Goal: Information Seeking & Learning: Find specific fact

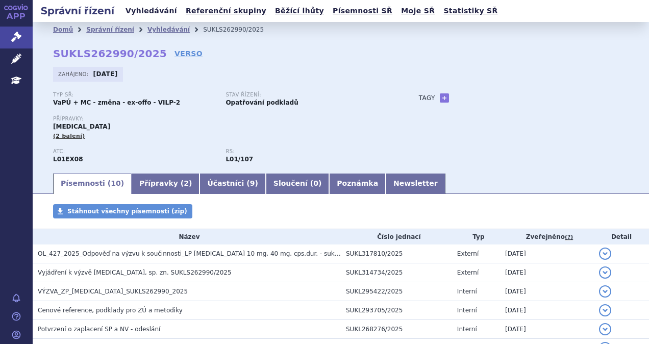
click at [138, 13] on link "Vyhledávání" at bounding box center [152, 11] width 58 height 14
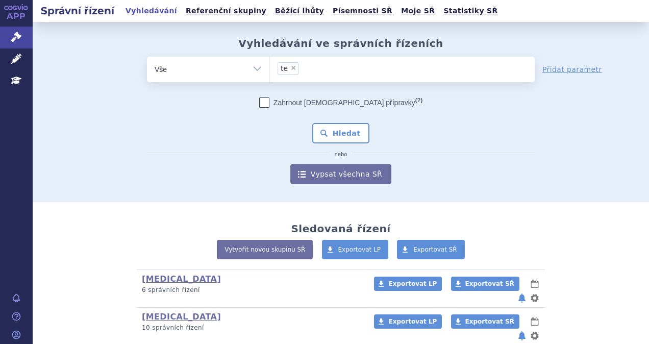
click at [290, 70] on span "×" at bounding box center [293, 68] width 6 height 6
click at [270, 70] on select "te" at bounding box center [270, 69] width 1 height 26
select select
type input "t"
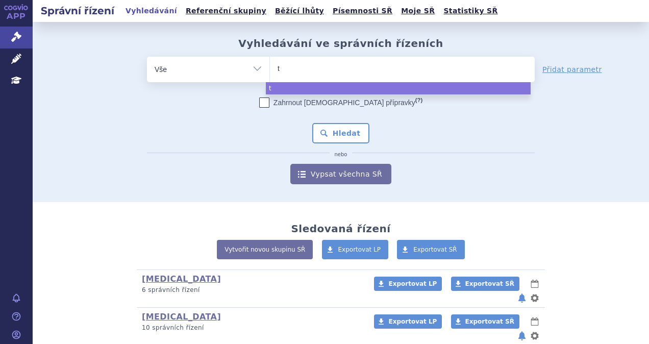
type input "te"
type input "tece"
type input "tecent"
type input "tecentri"
type input "tecent"
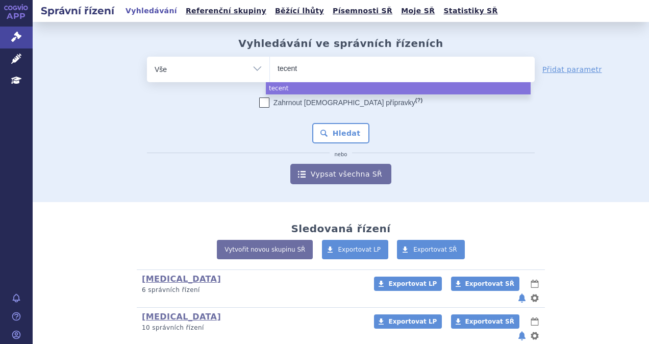
type input "tecen"
type input "tecent"
type input "tecentri"
type input "tecentriq"
select select "tecentriq"
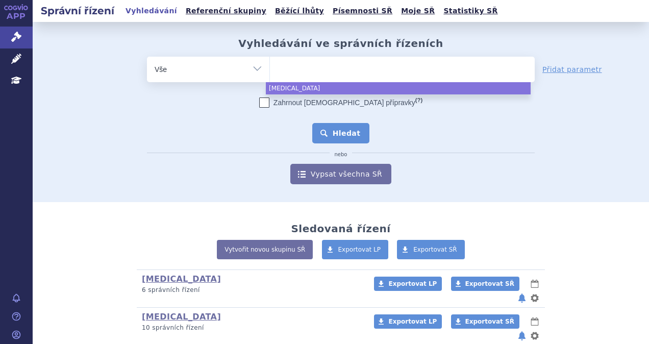
click at [328, 127] on button "Hledat" at bounding box center [341, 133] width 58 height 20
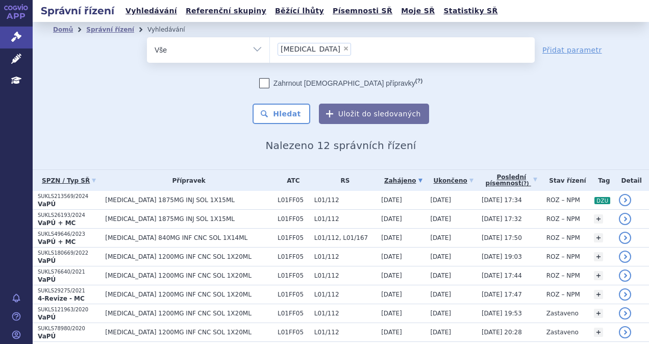
click at [343, 48] on span "×" at bounding box center [346, 48] width 6 height 6
click at [270, 48] on select "tecentriq" at bounding box center [270, 50] width 1 height 26
select select
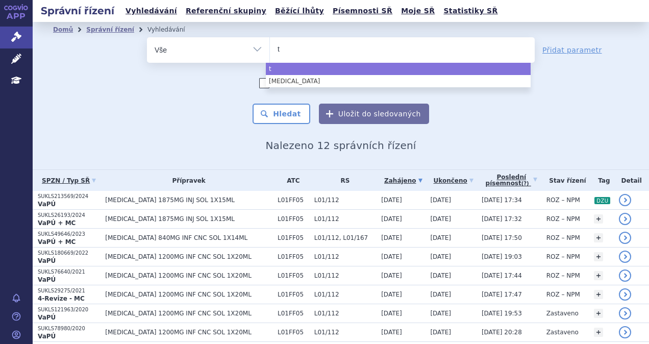
type input "te"
type input "tece"
type input "tecen"
type input "tecentr"
type input "tecentri"
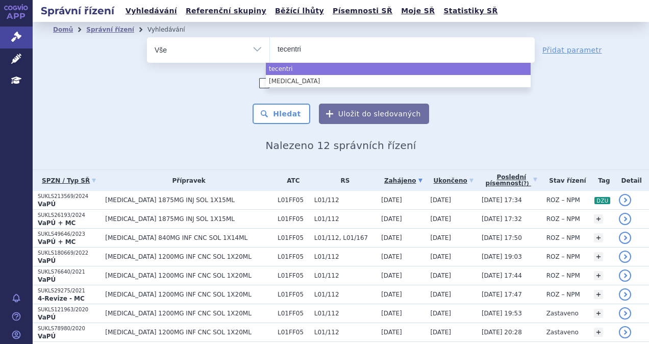
type input "tecentriq"
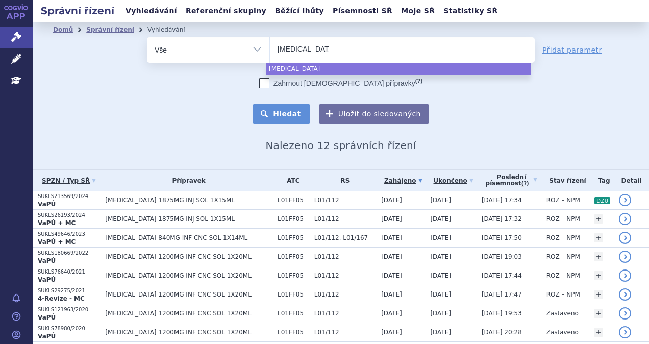
select select "tecentriq"
click at [283, 121] on button "Hledat" at bounding box center [282, 114] width 58 height 20
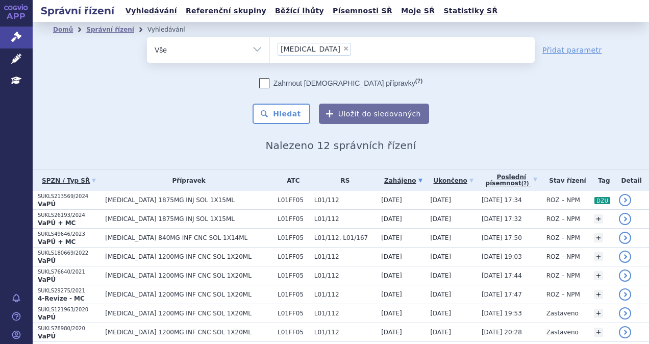
click at [343, 47] on span "×" at bounding box center [346, 48] width 6 height 6
click at [270, 47] on select "tecentriq" at bounding box center [270, 50] width 1 height 26
select select
click at [312, 50] on ul at bounding box center [402, 47] width 265 height 21
click at [270, 50] on select "tecentriq" at bounding box center [270, 50] width 1 height 26
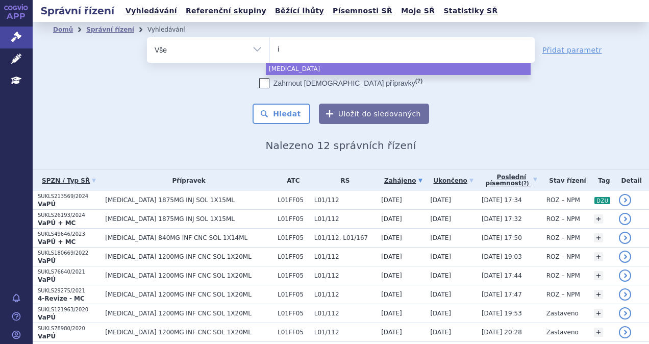
type input "im"
type input "imfi"
type input "imfin"
type input "imfinz"
type input "imfinzi"
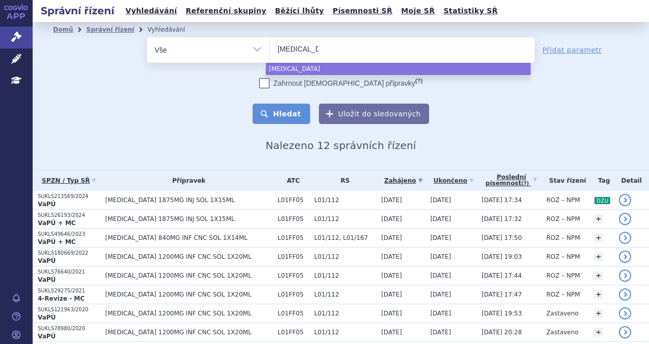
select select "imfinzi"
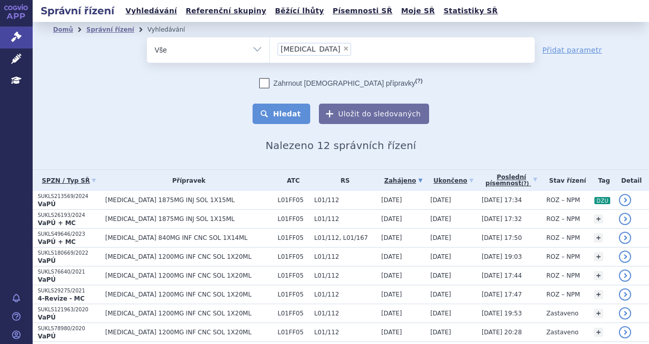
click at [282, 109] on button "Hledat" at bounding box center [282, 114] width 58 height 20
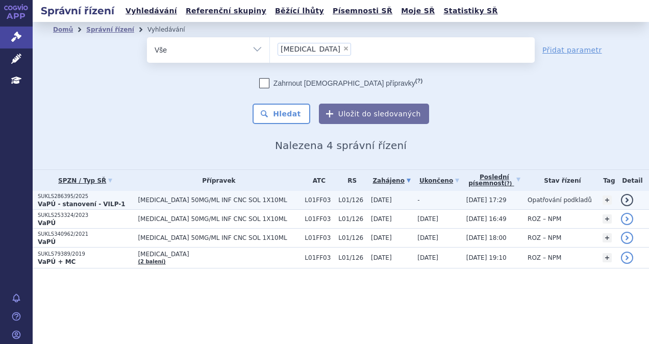
click at [124, 200] on p "VaPÚ - stanovení - VILP-1" at bounding box center [85, 204] width 95 height 8
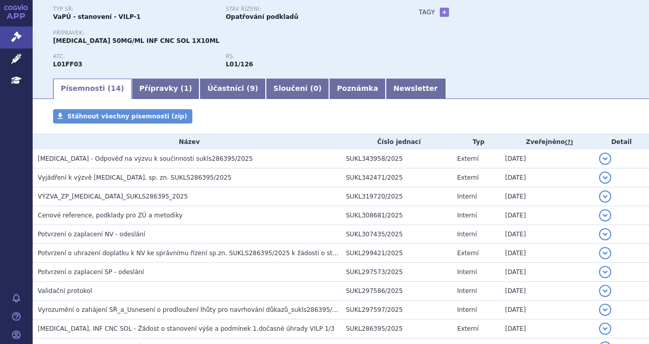
scroll to position [102, 0]
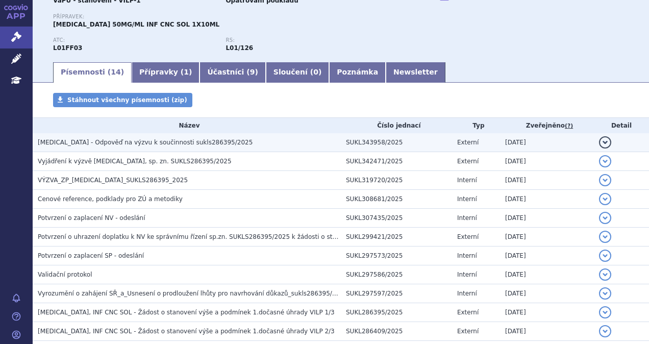
click at [149, 142] on span "[MEDICAL_DATA] - Odpověď na výzvu k součinnosti sukls286395/2025" at bounding box center [145, 142] width 215 height 7
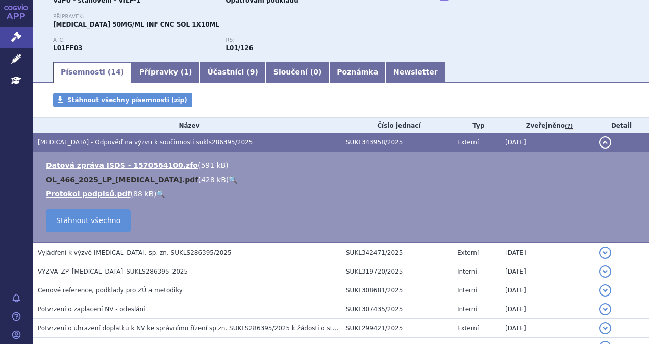
click at [76, 178] on link "OL_466_2025_LP_[MEDICAL_DATA].pdf" at bounding box center [122, 180] width 152 height 8
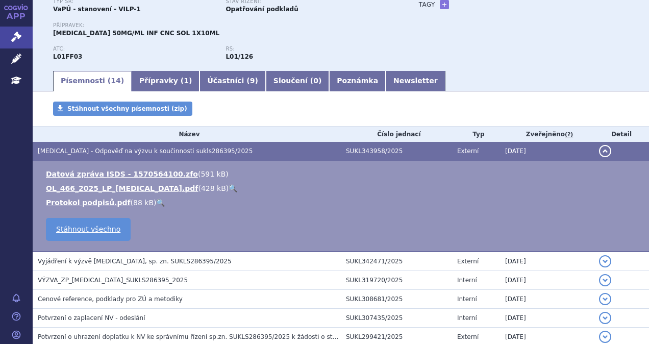
scroll to position [0, 0]
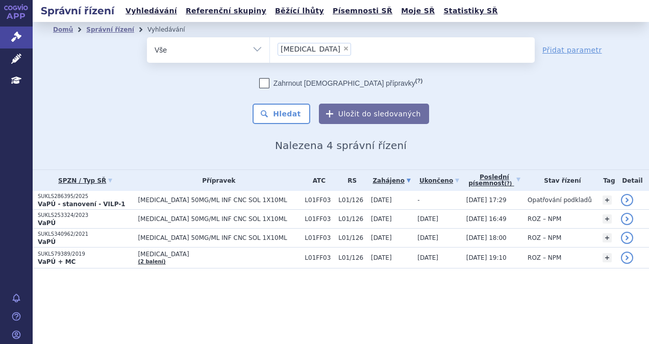
click at [343, 49] on span "×" at bounding box center [346, 48] width 6 height 6
click at [270, 49] on select "imfinzi" at bounding box center [270, 50] width 1 height 26
select select
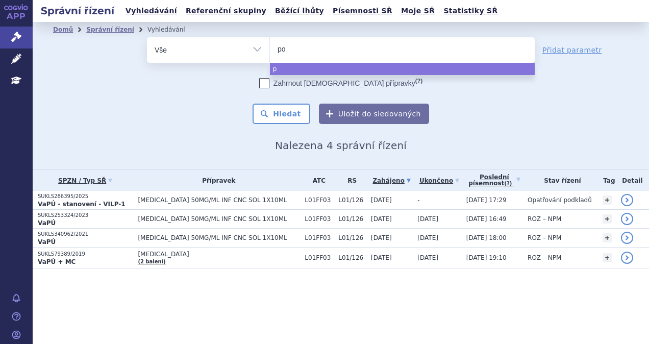
type input "pom"
type input "poma"
type input "pomali"
type input "pomalid"
type input "pomalidom"
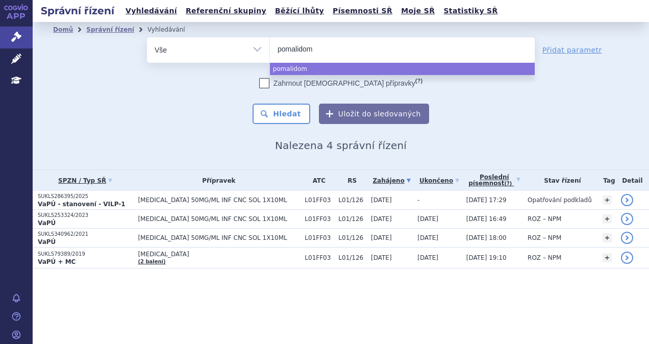
type input "pomalidomi"
type input "pomalidomid"
select select "pomalidomid"
click at [300, 116] on button "Hledat" at bounding box center [282, 114] width 58 height 20
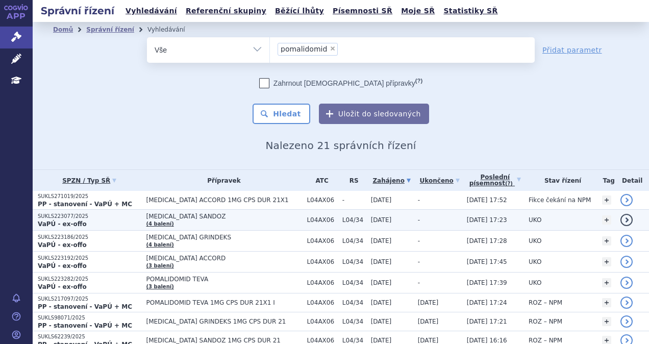
click at [230, 212] on td "POMALIDOMIDE SANDOZ (4 balení)" at bounding box center [221, 220] width 161 height 21
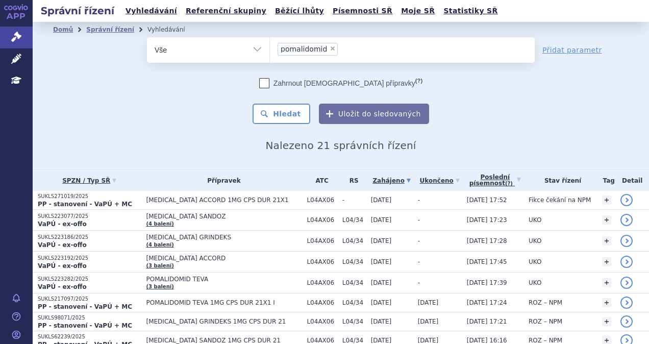
click at [330, 50] on span "×" at bounding box center [333, 48] width 6 height 6
click at [270, 50] on select "pomalidomid" at bounding box center [270, 50] width 1 height 26
select select
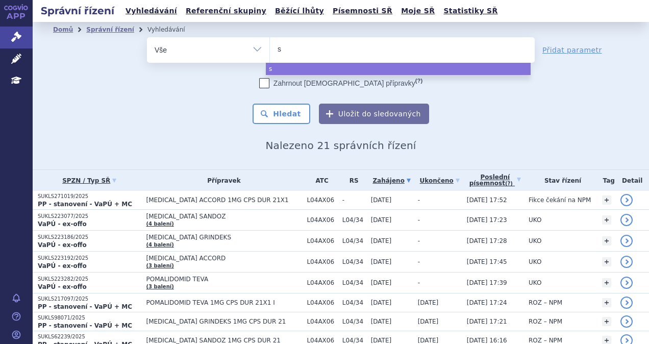
type input "sa"
type input "sar"
type input "sarcl"
type input "sarclis"
type input "sarclisa"
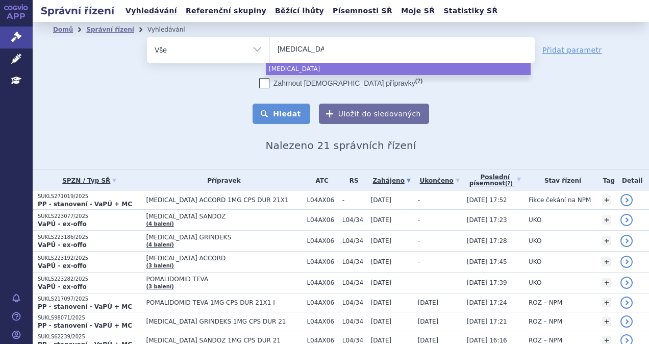
select select "sarclisa"
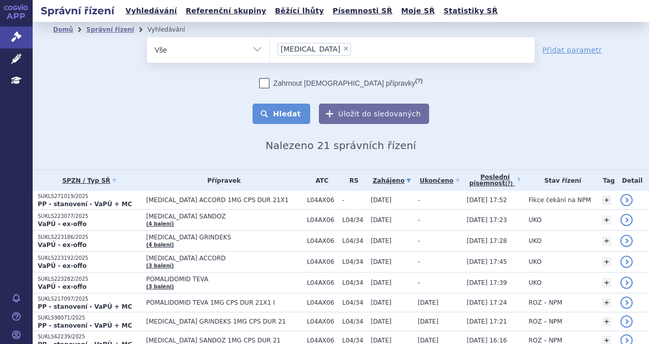
click at [274, 109] on button "Hledat" at bounding box center [282, 114] width 58 height 20
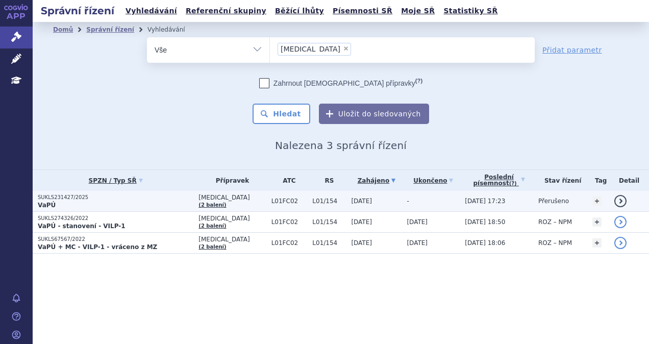
click at [135, 203] on p "VaPÚ" at bounding box center [116, 205] width 156 height 8
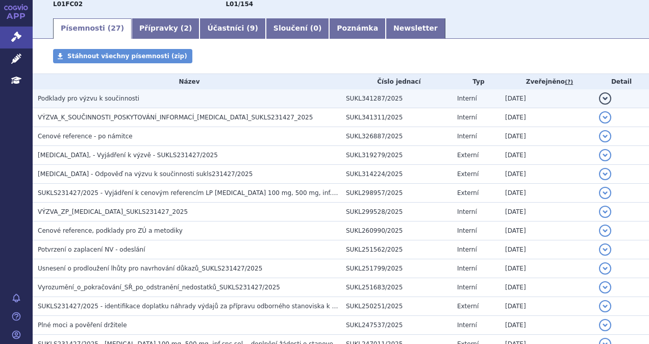
scroll to position [59, 0]
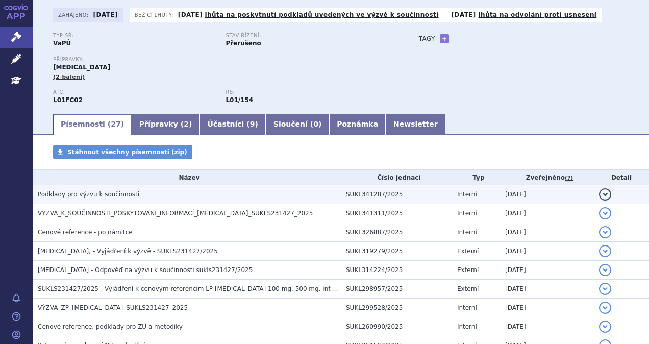
click at [152, 197] on h3 "Podklady pro výzvu k součinnosti" at bounding box center [189, 194] width 303 height 10
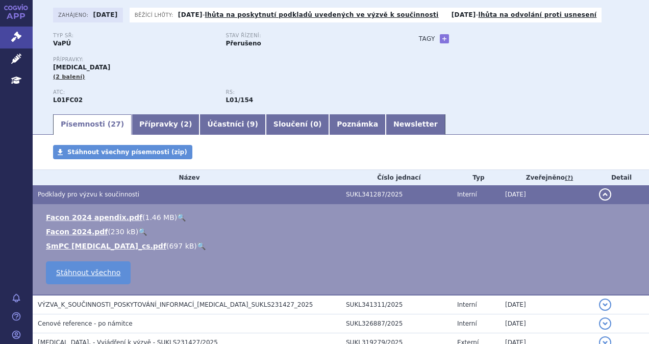
click at [176, 194] on h3 "Podklady pro výzvu k součinnosti" at bounding box center [189, 194] width 303 height 10
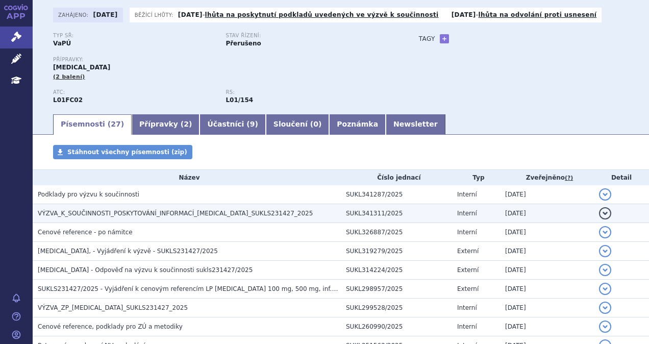
click at [150, 214] on span "VÝZVA_K_SOUČINNOSTI_POSKYTOVÁNÍ_INFORMACÍ_SARCLISA_SUKLS231427_2025" at bounding box center [175, 213] width 275 height 7
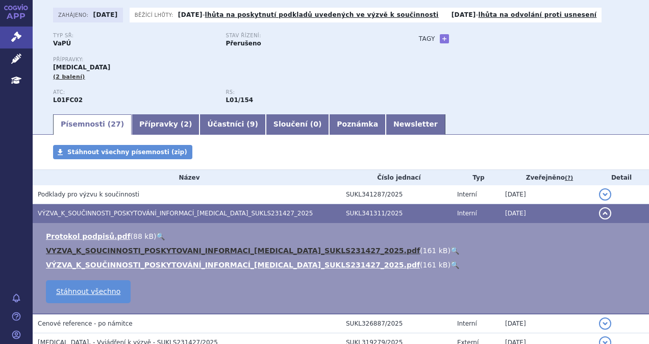
click at [152, 251] on link "VYZVA_K_SOUCINNOSTI_POSKYTOVANI_INFORMACI_SARCLISA_SUKLS231427_2025.pdf" at bounding box center [233, 251] width 374 height 8
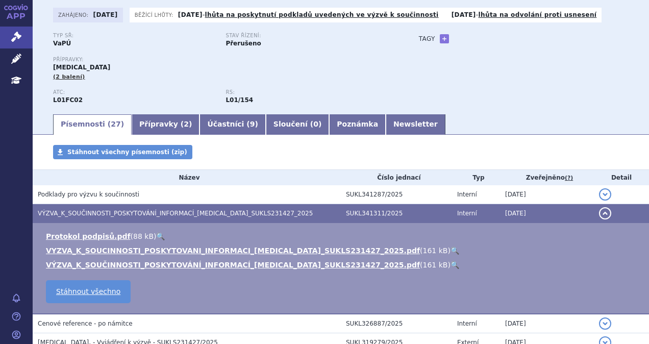
scroll to position [0, 0]
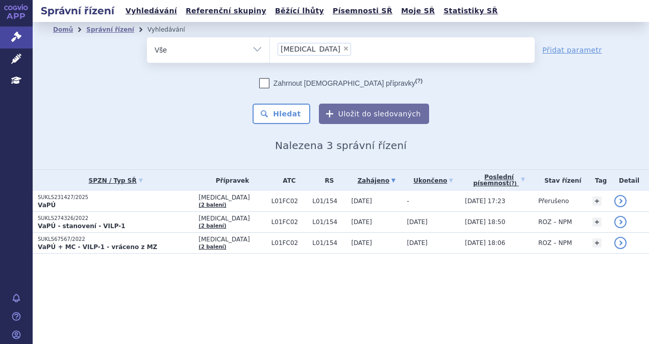
click at [305, 47] on li "× [MEDICAL_DATA]" at bounding box center [315, 49] width 74 height 13
click at [270, 47] on select "[MEDICAL_DATA]" at bounding box center [270, 50] width 1 height 26
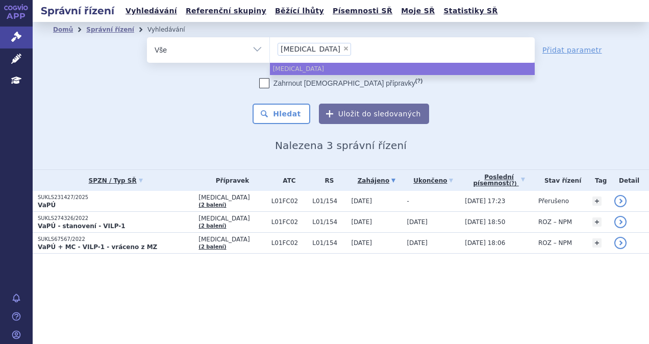
click at [343, 48] on span "×" at bounding box center [346, 48] width 6 height 6
click at [270, 48] on select "[MEDICAL_DATA]" at bounding box center [270, 50] width 1 height 26
select select
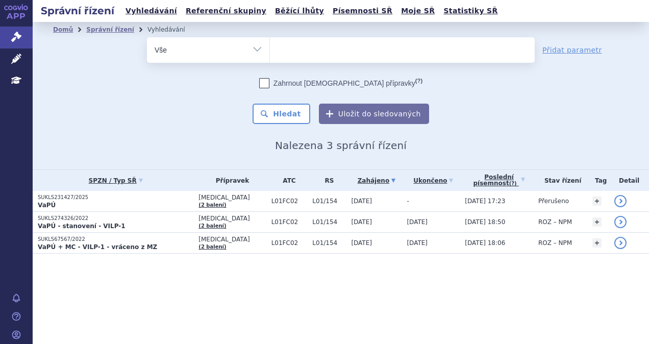
click at [308, 48] on ul at bounding box center [402, 47] width 265 height 21
click at [270, 48] on select "[MEDICAL_DATA]" at bounding box center [270, 50] width 1 height 26
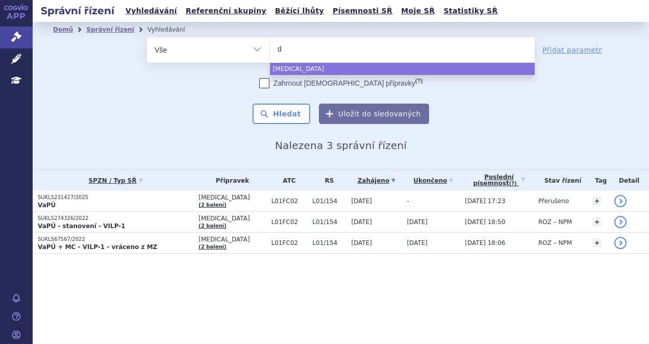
type input "da"
type input "dar"
type input "darz"
type input "darzal"
type input "darzale"
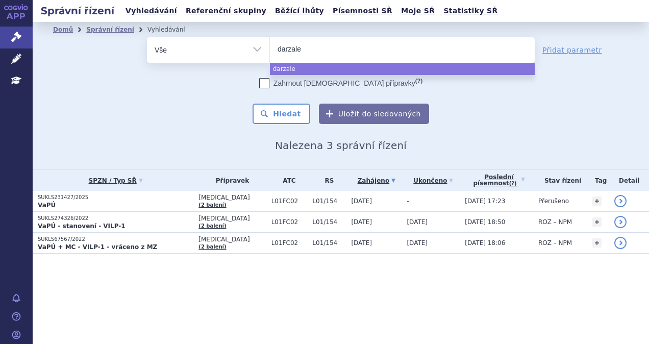
type input "[MEDICAL_DATA]"
select select "darzalex"
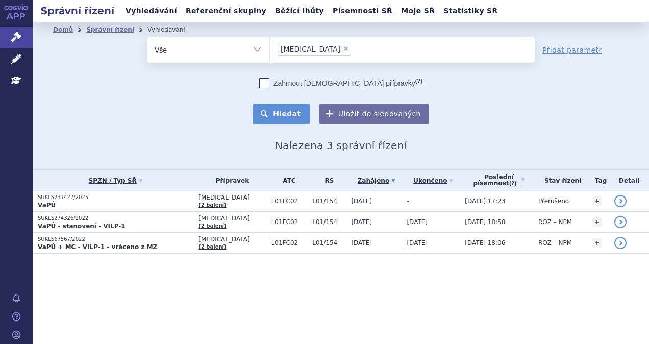
click at [271, 115] on button "Hledat" at bounding box center [282, 114] width 58 height 20
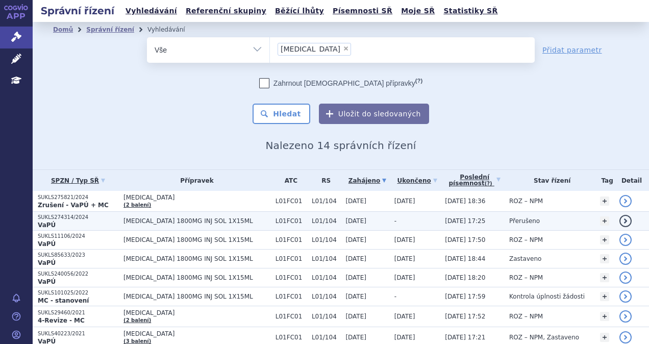
click at [209, 217] on span "[MEDICAL_DATA] 1800MG INJ SOL 1X15ML" at bounding box center [197, 220] width 147 height 7
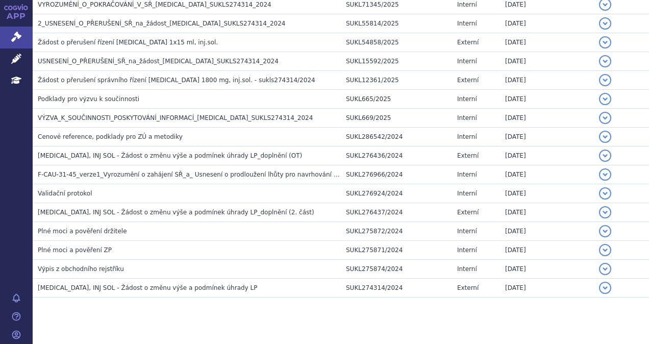
scroll to position [889, 0]
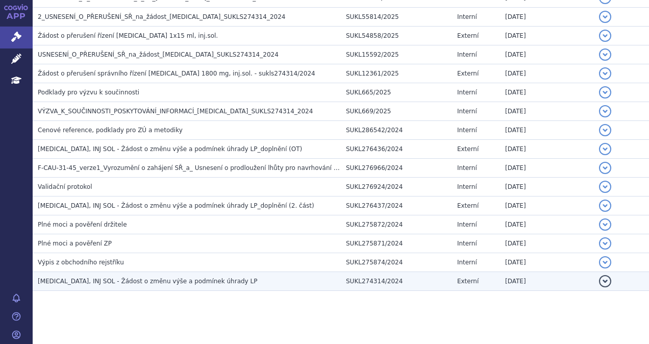
click at [125, 278] on h3 "DARZALEX, INJ SOL - Žádost o změnu výše a podmínek úhrady LP" at bounding box center [189, 281] width 303 height 10
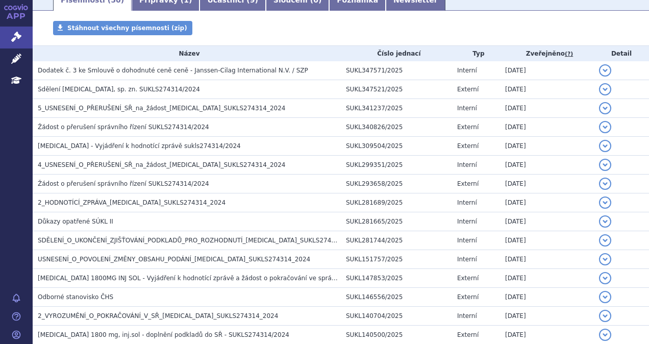
scroll to position [0, 0]
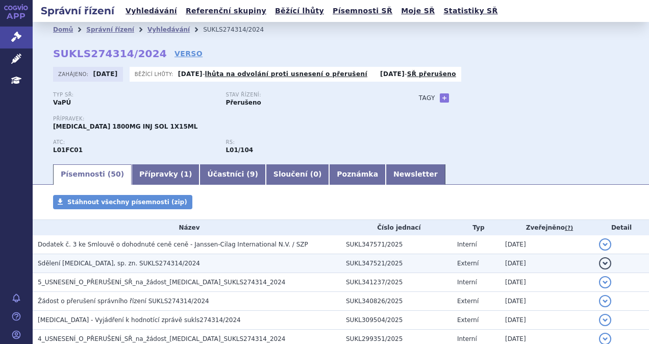
click at [149, 262] on span "Sdělení DARZALEX, sp. zn. SUKLS274314/2024" at bounding box center [119, 263] width 162 height 7
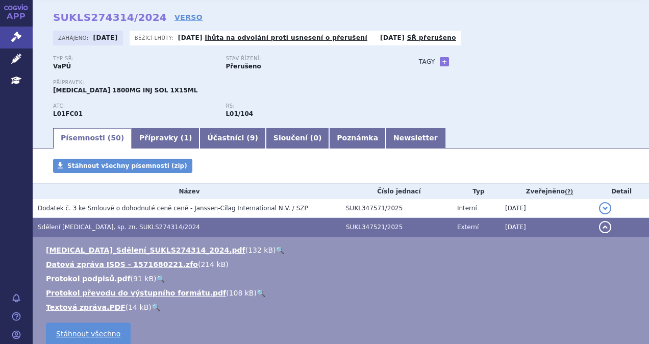
scroll to position [51, 0]
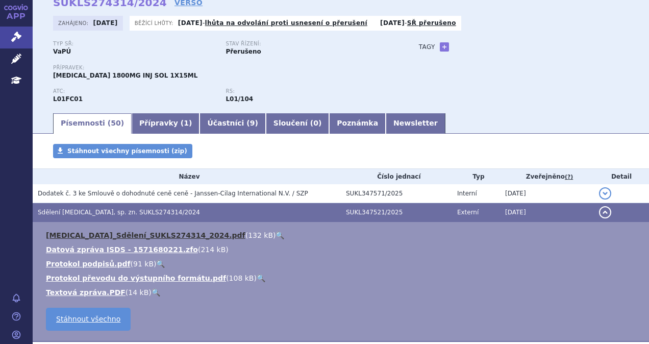
click at [147, 237] on link "DARZALEX_Sdělení_SUKLS274314_2024.pdf" at bounding box center [146, 235] width 200 height 8
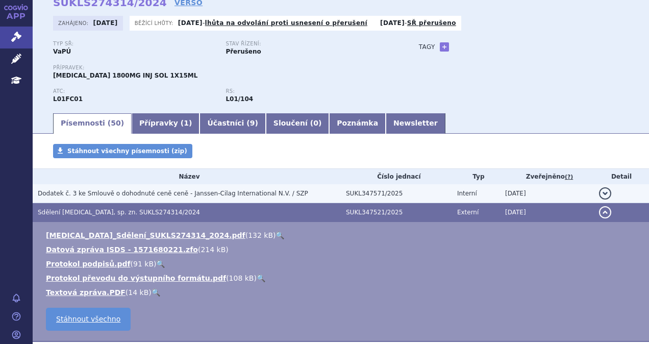
click at [99, 198] on h3 "Dodatek č. 3 ke Smlouvě o dohodnuté ceně ceně - Janssen-Cilag International N.V…" at bounding box center [189, 193] width 303 height 10
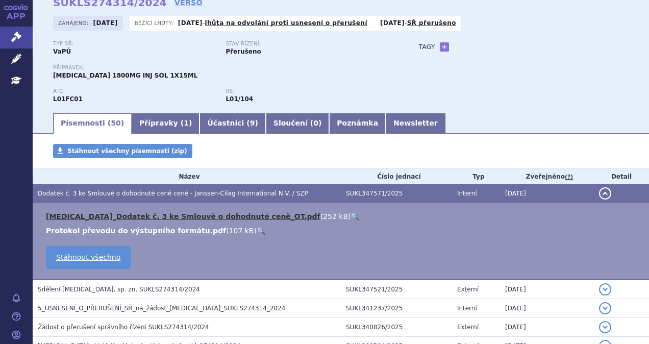
click at [140, 220] on link "DARZALEX_Dodatek č. 3 ke Smlouvě o dohodnuté ceně_OT.pdf" at bounding box center [183, 216] width 275 height 8
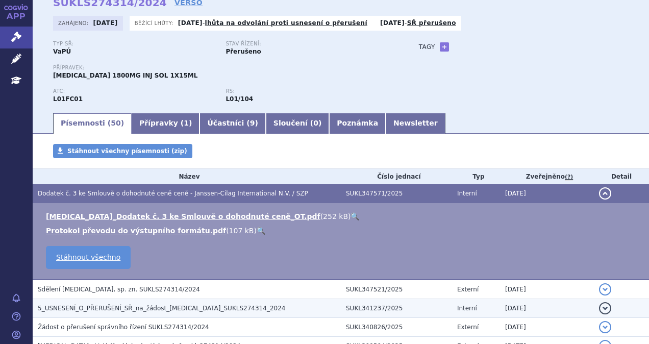
click at [169, 302] on td "5_USNESENÍ_O_PŘERUŠENÍ_SŘ_na_žádost_DARZALEX_SUKLS274314_2024" at bounding box center [187, 308] width 308 height 19
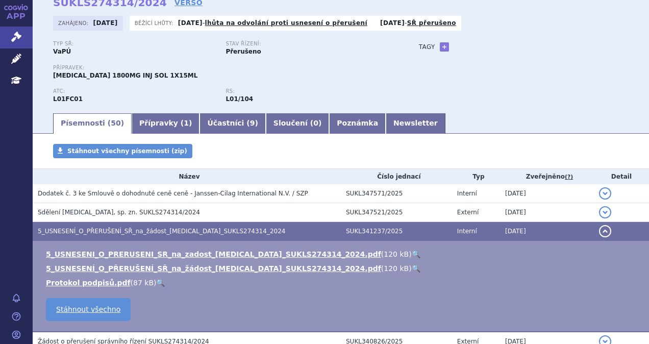
click at [152, 259] on ul "5_USNESENI_O_PRERUSENI_SR_na_zadost_DARZALEX_SUKLS274314_2024.pdf ( 120 kB ) 🔍 …" at bounding box center [341, 268] width 596 height 39
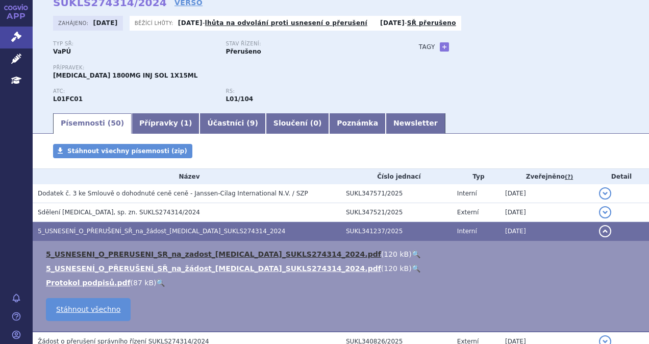
click at [153, 253] on link "5_USNESENI_O_PRERUSENI_SR_na_zadost_DARZALEX_SUKLS274314_2024.pdf" at bounding box center [213, 254] width 335 height 8
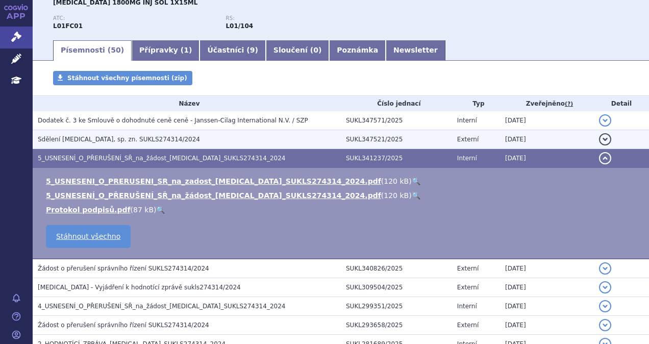
scroll to position [153, 0]
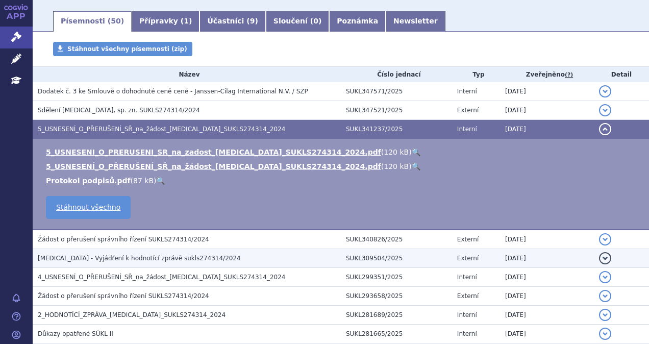
click at [91, 253] on h3 "DARZALEX - Vyjádření k hodnotící zprávě sukls274314/2024" at bounding box center [189, 258] width 303 height 10
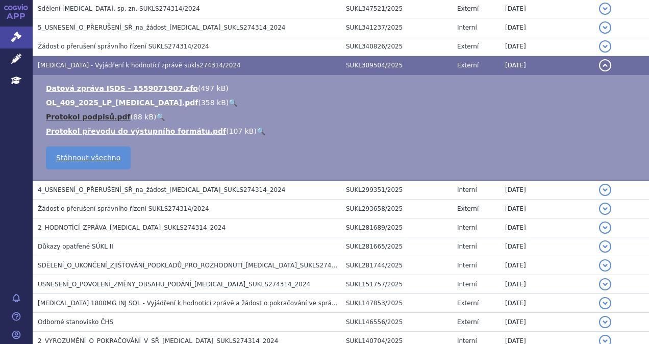
scroll to position [255, 0]
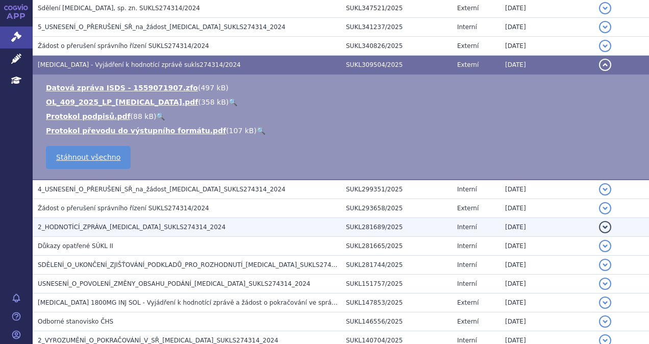
click at [124, 225] on span "2_HODNOTÍCÍ_ZPRÁVA_DARZALEX_SUKLS274314_2024" at bounding box center [132, 227] width 188 height 7
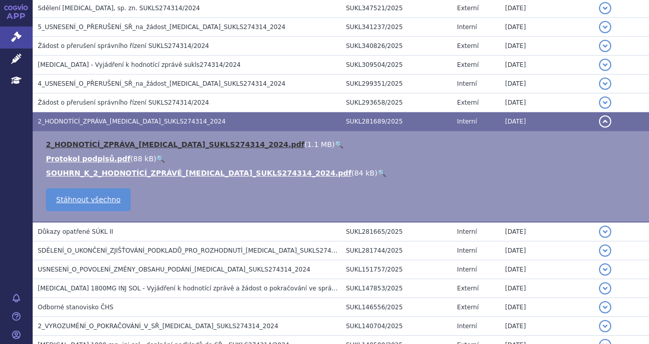
click at [145, 143] on link "2_HODNOTÍCÍ_ZPRÁVA_DARZALEX_SUKLS274314_2024.pdf" at bounding box center [175, 144] width 259 height 8
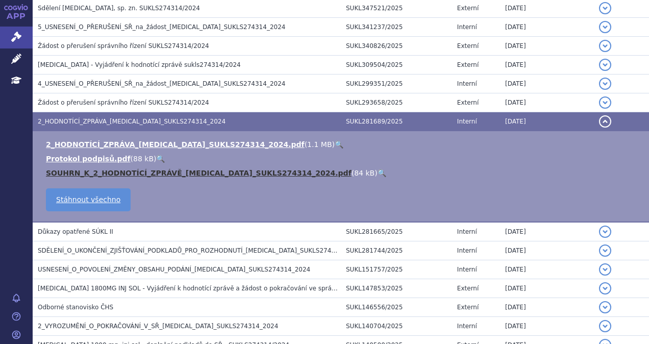
click at [189, 175] on link "SOUHRN_K_2_HODNOTÍCÍ_ZPRÁVĚ_DARZALEX_SUKLS274314_2024.pdf" at bounding box center [199, 173] width 306 height 8
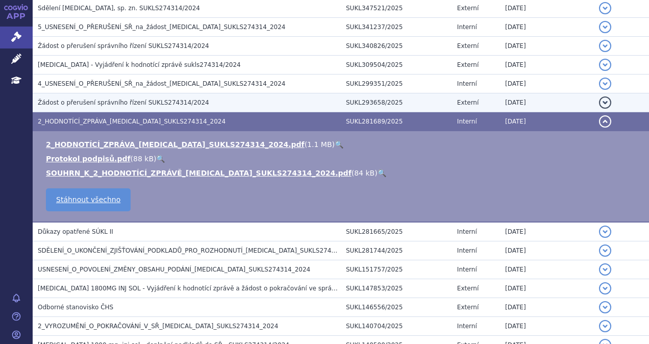
click at [180, 110] on td "Žádost o přerušení správního řízení SUKLS274314/2024" at bounding box center [187, 102] width 308 height 19
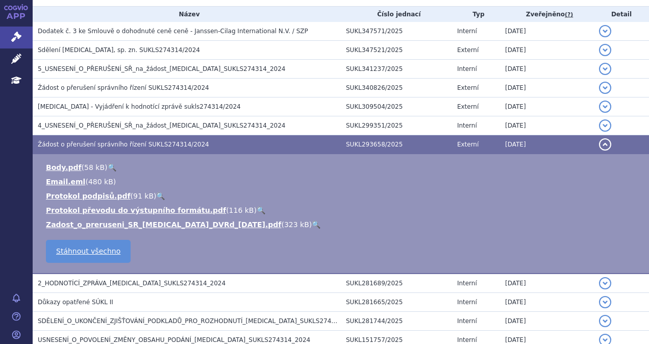
scroll to position [204, 0]
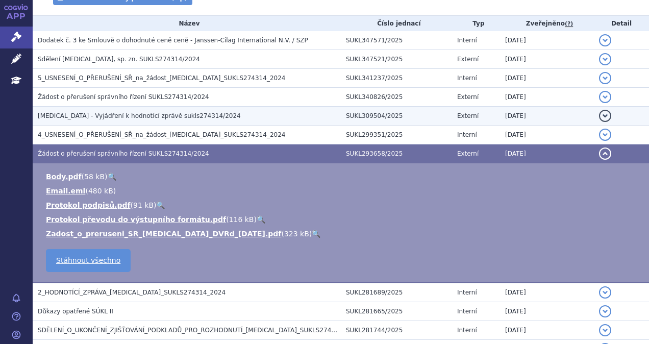
click at [170, 118] on span "DARZALEX - Vyjádření k hodnotící zprávě sukls274314/2024" at bounding box center [139, 115] width 203 height 7
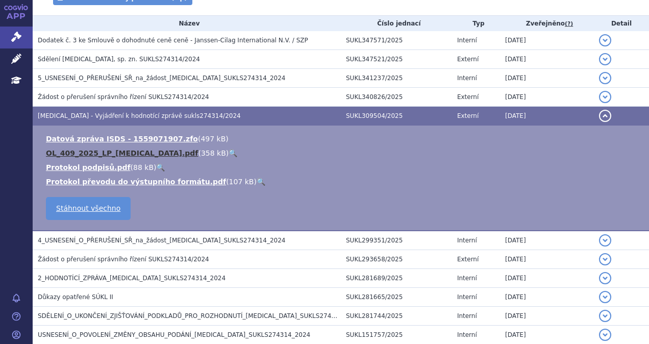
click at [111, 153] on link "OL_409_2025_LP_DARZALEX.pdf" at bounding box center [122, 153] width 152 height 8
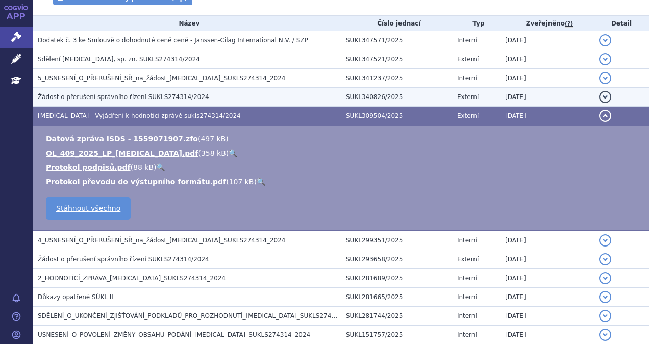
click at [116, 96] on span "Žádost o přerušení správního řízení SUKLS274314/2024" at bounding box center [124, 96] width 172 height 7
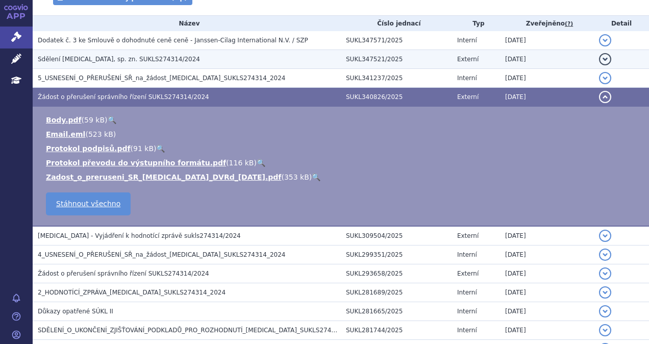
click at [113, 59] on span "Sdělení DARZALEX, sp. zn. SUKLS274314/2024" at bounding box center [119, 59] width 162 height 7
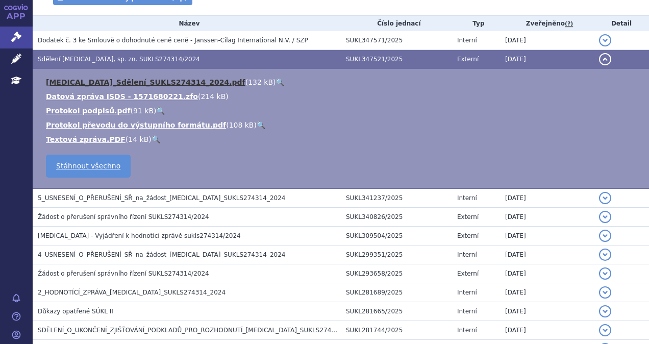
click at [140, 80] on link "DARZALEX_Sdělení_SUKLS274314_2024.pdf" at bounding box center [146, 82] width 200 height 8
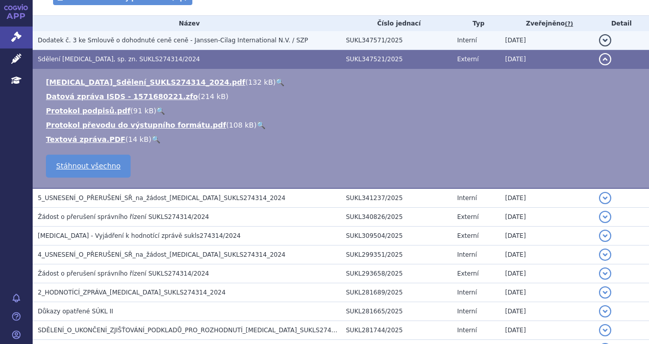
click at [113, 43] on span "Dodatek č. 3 ke Smlouvě o dohodnuté ceně ceně - Janssen-Cilag International N.V…" at bounding box center [173, 40] width 271 height 7
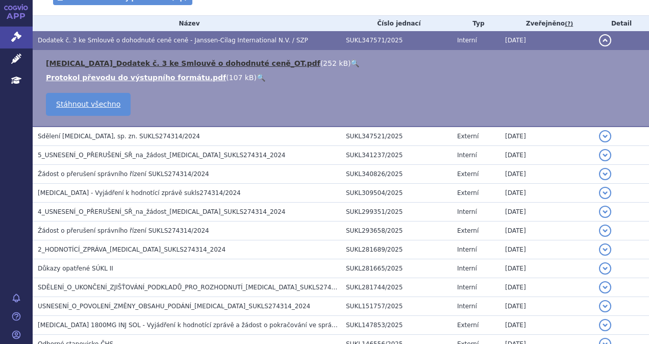
click at [140, 63] on link "DARZALEX_Dodatek č. 3 ke Smlouvě o dohodnuté ceně_OT.pdf" at bounding box center [183, 63] width 275 height 8
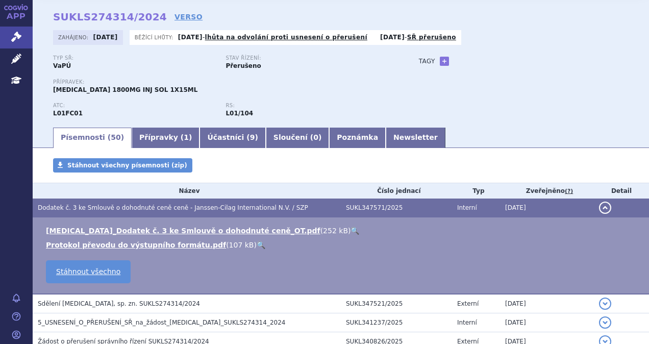
scroll to position [0, 0]
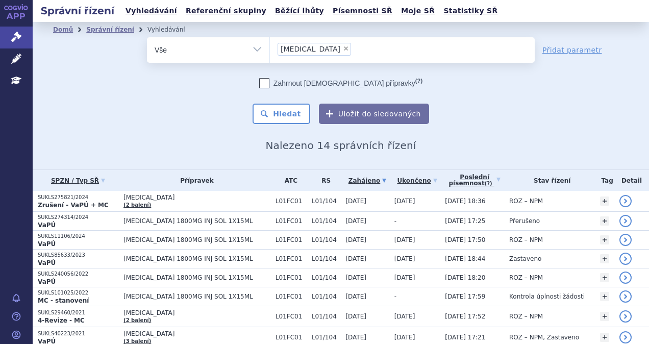
click at [343, 50] on span "×" at bounding box center [346, 48] width 6 height 6
click at [270, 50] on select "darzalex" at bounding box center [270, 50] width 1 height 26
select select
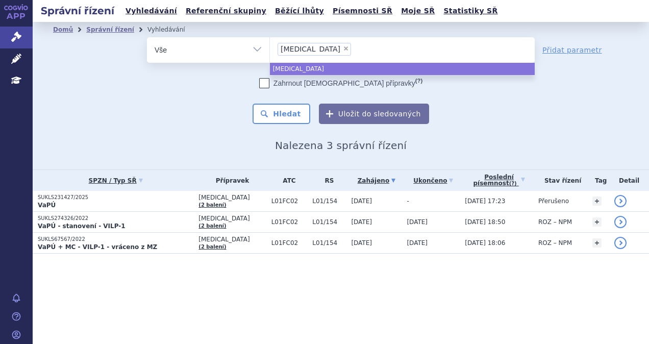
click at [314, 50] on ul "× [MEDICAL_DATA]" at bounding box center [402, 48] width 265 height 22
click at [270, 50] on select "sarclisa" at bounding box center [270, 50] width 1 height 26
click at [270, 47] on select "sarclisa" at bounding box center [270, 50] width 1 height 26
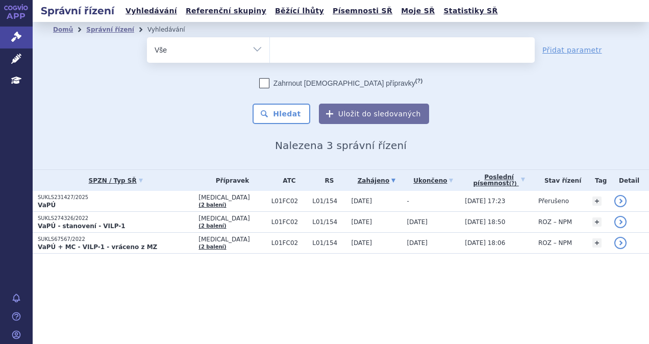
select select
click at [309, 46] on ul at bounding box center [402, 47] width 265 height 21
click at [270, 46] on select "sarclisa" at bounding box center [270, 50] width 1 height 26
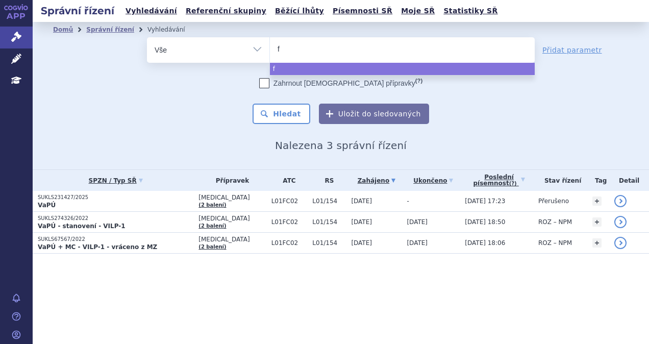
type input "fr"
type input "fre"
drag, startPoint x: 308, startPoint y: 48, endPoint x: 262, endPoint y: 49, distance: 46.0
click at [262, 49] on div "odstranit Vše Spisová značka Typ SŘ Přípravek/SUKL kód fre" at bounding box center [341, 50] width 388 height 26
drag, startPoint x: 290, startPoint y: 50, endPoint x: 269, endPoint y: 50, distance: 20.9
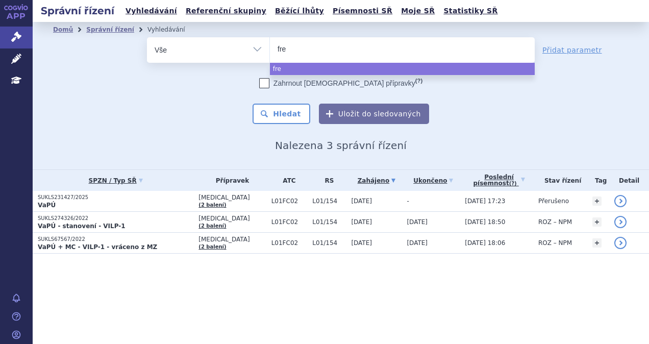
click at [272, 50] on ul "fre" at bounding box center [402, 47] width 265 height 21
click at [270, 50] on select "sarclisa fre" at bounding box center [270, 50] width 1 height 26
select select "fre"
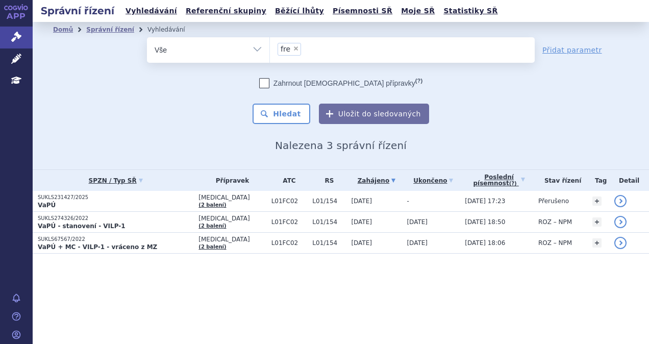
click at [296, 46] on span "×" at bounding box center [296, 48] width 6 height 6
click at [270, 46] on select "sarclisa fre" at bounding box center [270, 50] width 1 height 26
select select
type input "c"
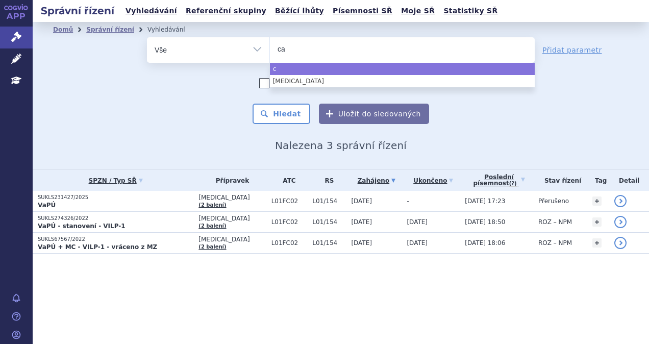
type input "car"
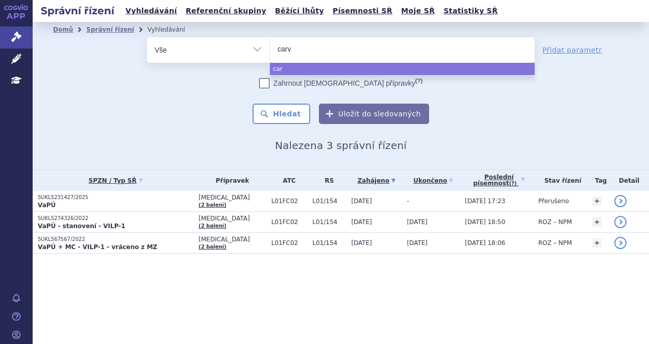
type input "carvy"
type input "carvykt"
type input "carvykti"
select select "carvykti"
click at [298, 108] on button "Hledat" at bounding box center [282, 114] width 58 height 20
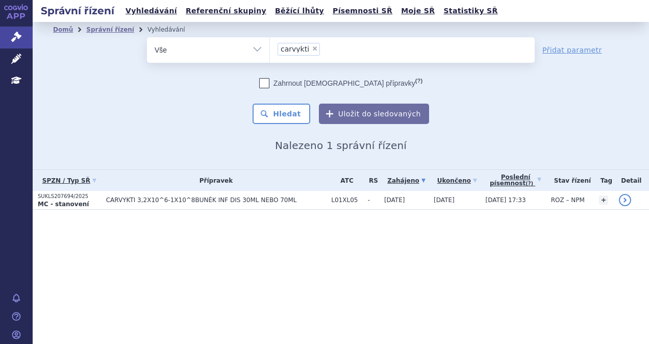
click at [312, 49] on span "×" at bounding box center [315, 48] width 6 height 6
click at [270, 49] on select "carvykti" at bounding box center [270, 50] width 1 height 26
select select
type input "ta"
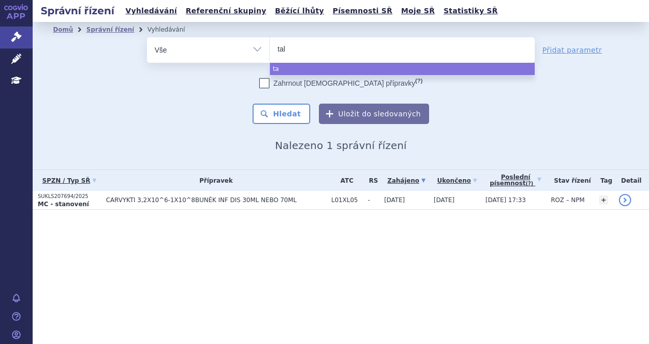
type input "talv"
type input "talve"
type input "talvey"
select select "talvey"
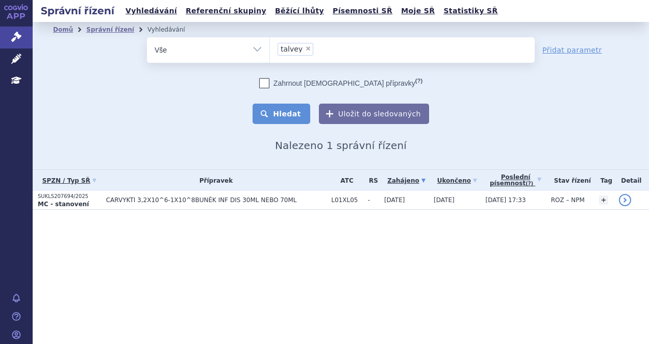
click at [287, 110] on button "Hledat" at bounding box center [282, 114] width 58 height 20
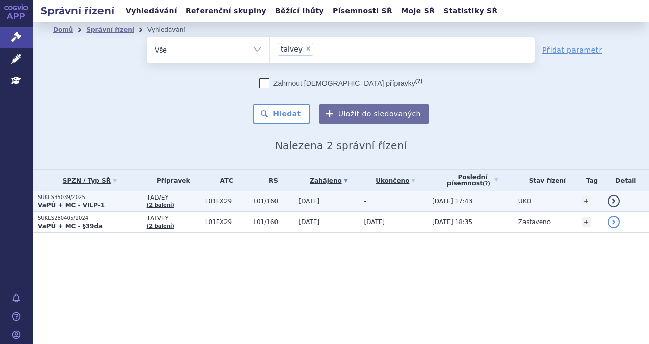
click at [112, 199] on p "SUKLS35039/2025" at bounding box center [90, 197] width 104 height 7
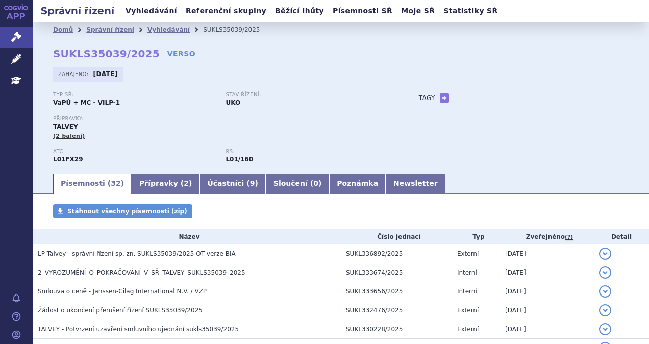
click at [147, 13] on link "Vyhledávání" at bounding box center [152, 11] width 58 height 14
